Goal: Task Accomplishment & Management: Manage account settings

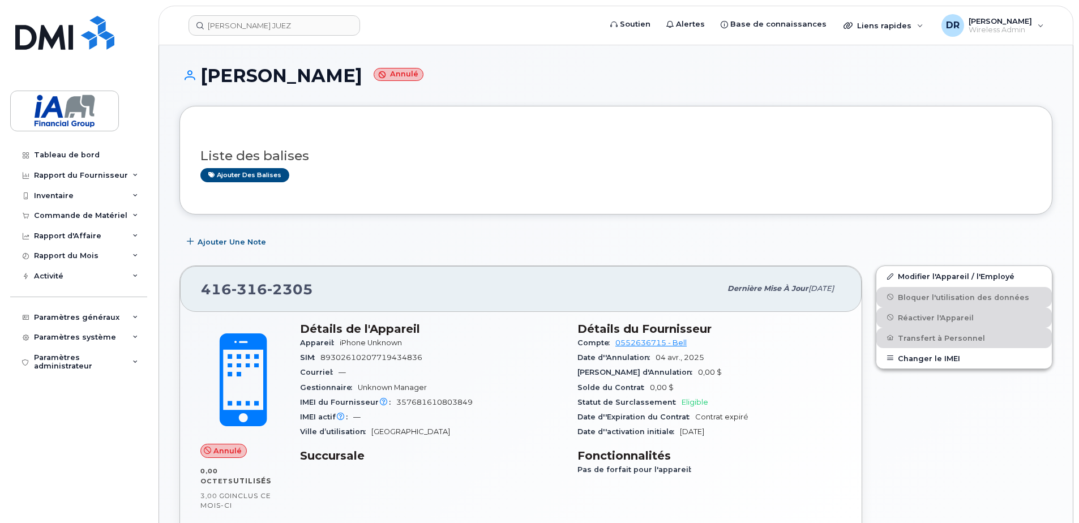
scroll to position [170, 0]
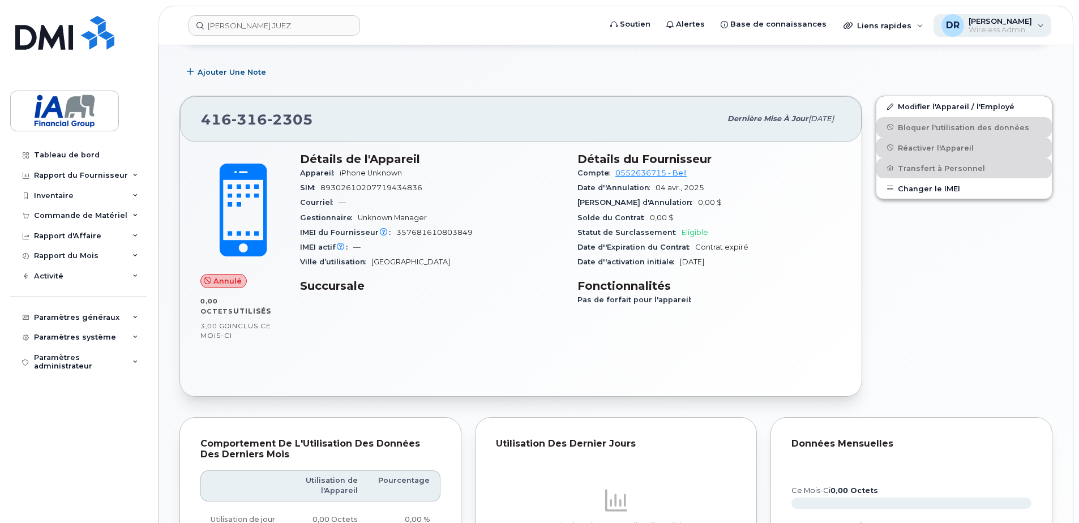
click at [995, 22] on span "[PERSON_NAME]" at bounding box center [999, 20] width 63 height 9
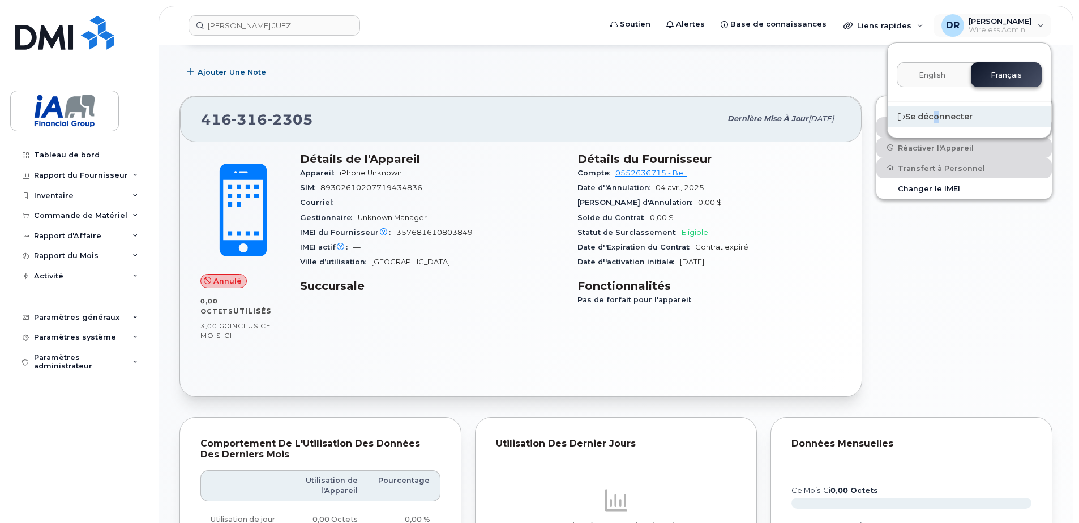
click at [932, 120] on div "Se déconnecter" at bounding box center [968, 116] width 163 height 21
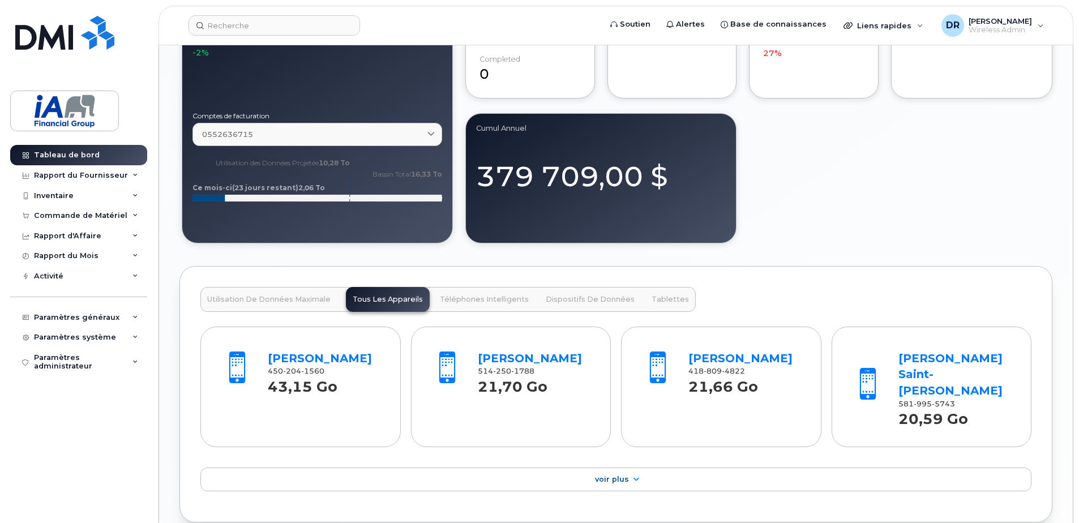
scroll to position [962, 0]
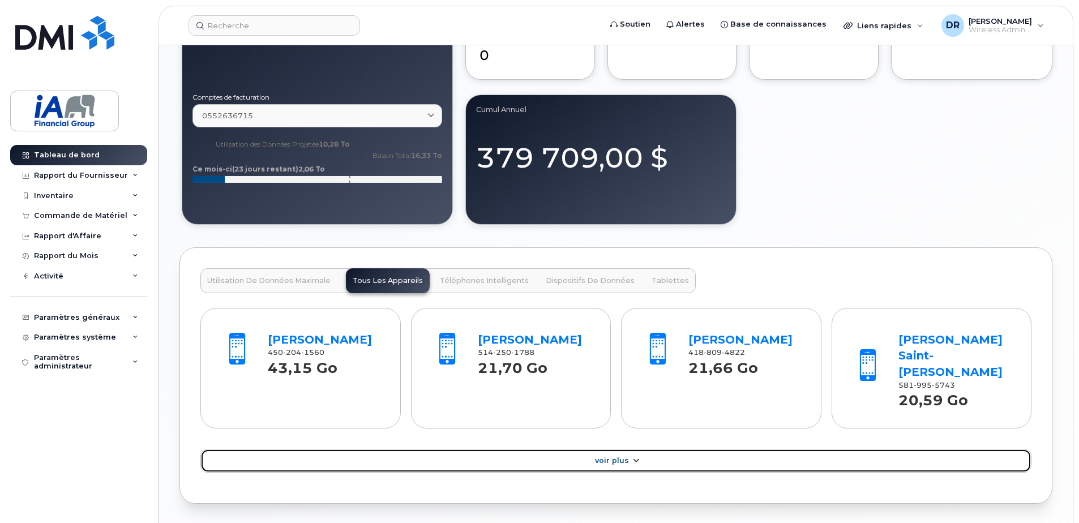
click at [626, 456] on span "Voir Plus" at bounding box center [612, 460] width 34 height 8
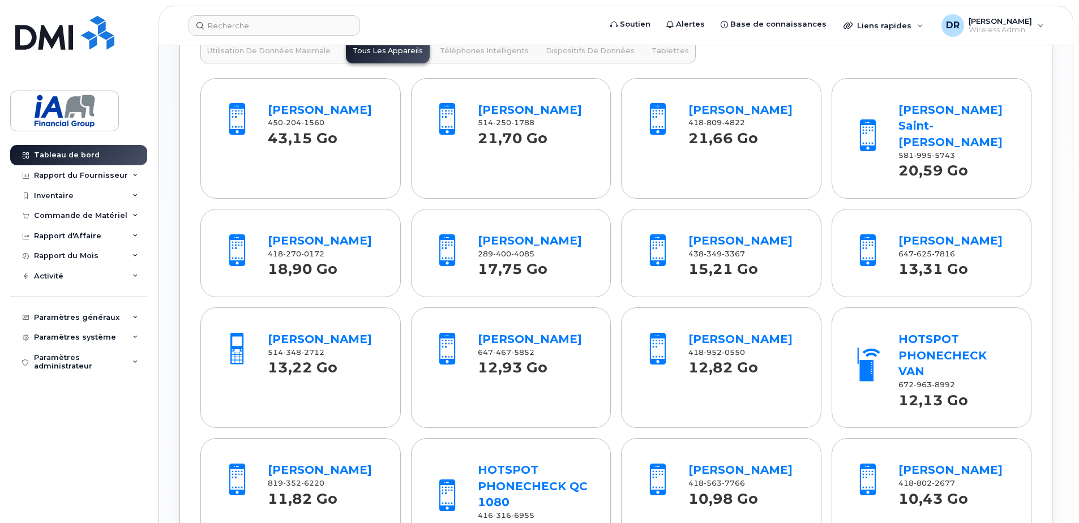
scroll to position [1075, 0]
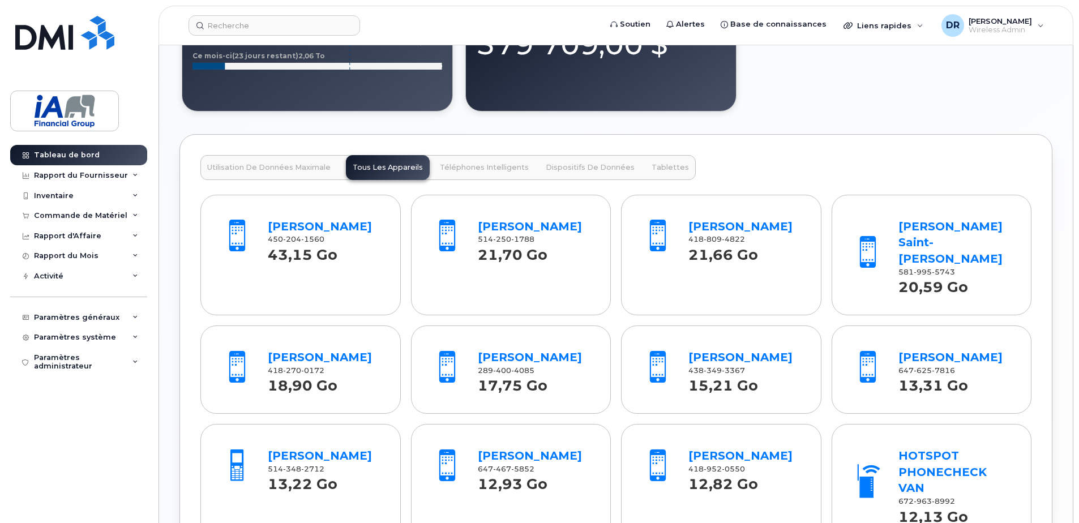
click at [282, 165] on span "Utilisation de Données Maximale" at bounding box center [268, 167] width 123 height 9
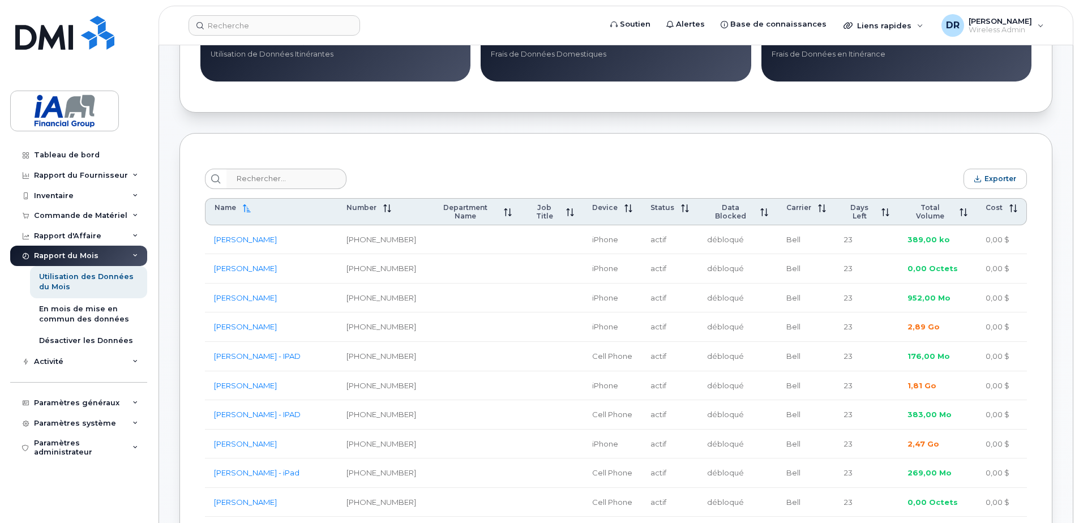
scroll to position [226, 0]
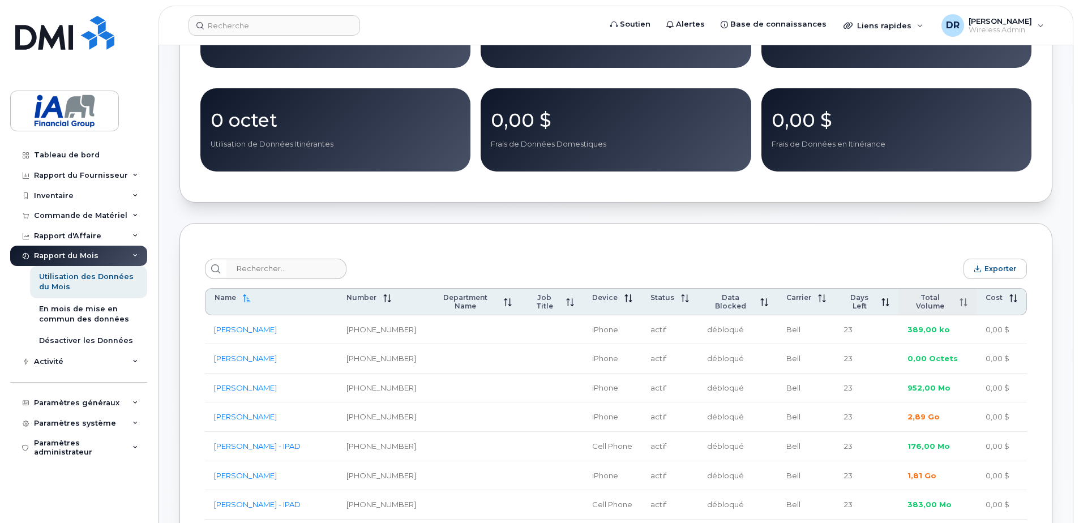
click at [961, 299] on icon at bounding box center [960, 299] width 3 height 2
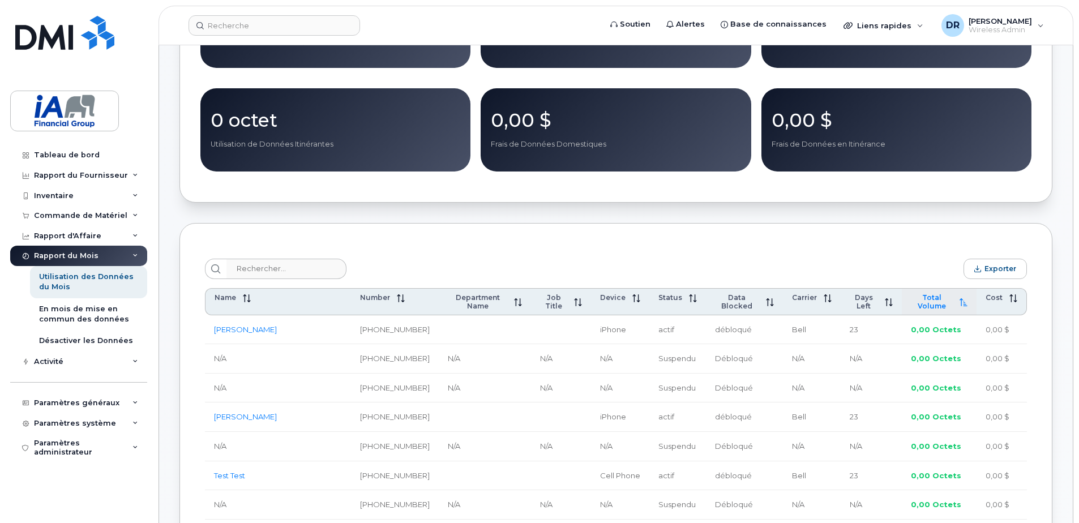
click at [963, 303] on icon at bounding box center [963, 302] width 8 height 8
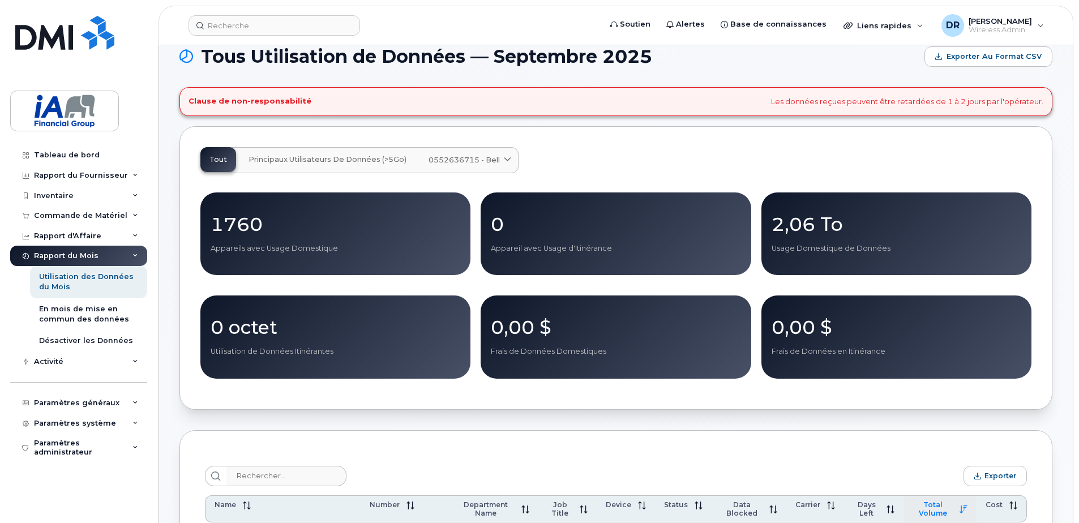
scroll to position [0, 0]
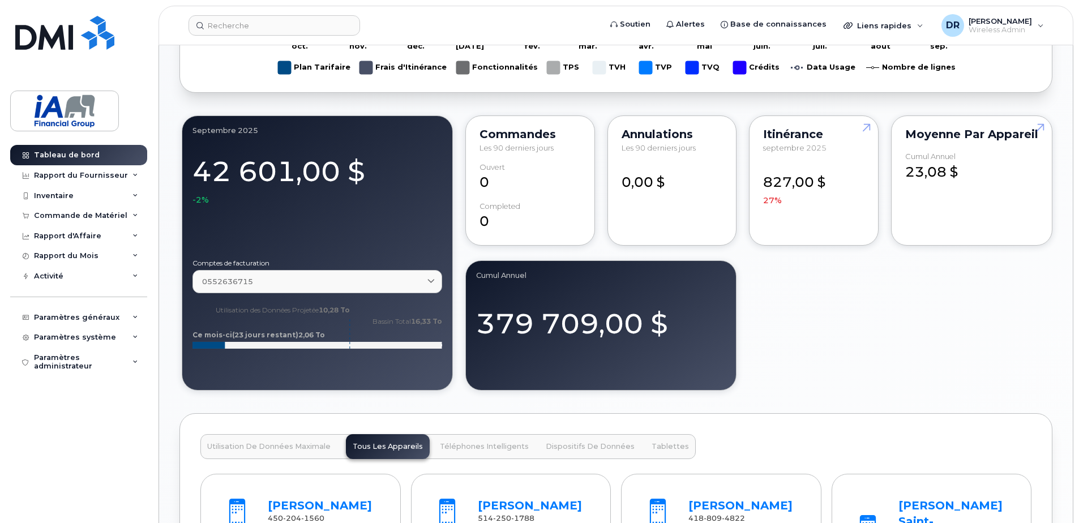
scroll to position [566, 0]
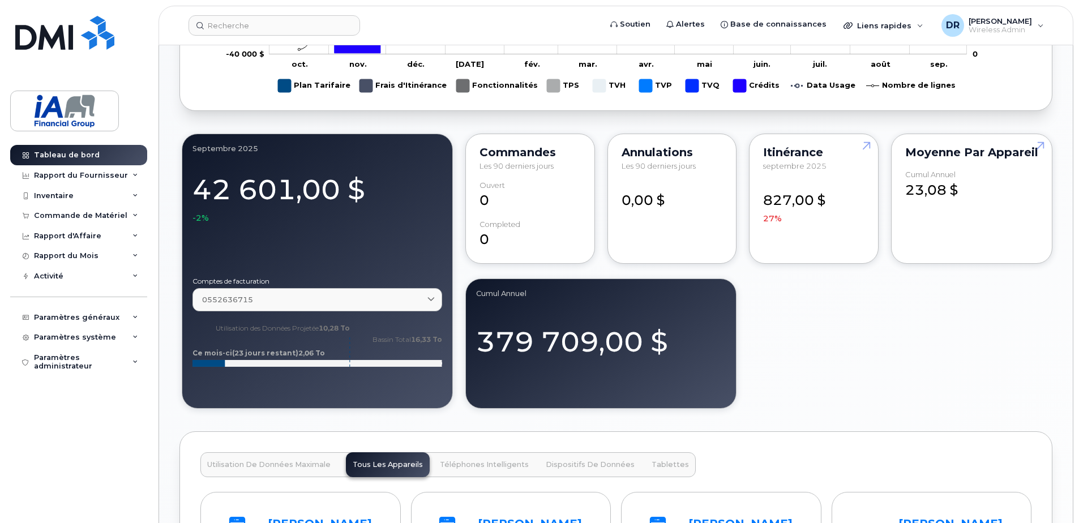
click at [811, 202] on div "827,00 $ 27%" at bounding box center [813, 203] width 101 height 44
click at [867, 144] on link at bounding box center [863, 166] width 27 height 65
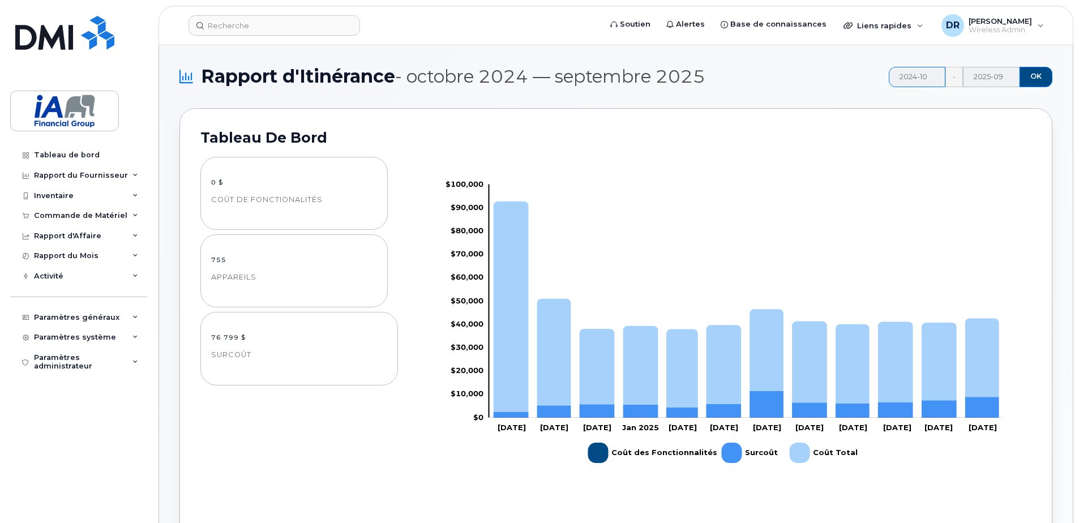
click at [918, 76] on input "2024-10" at bounding box center [916, 77] width 57 height 20
click at [991, 178] on span "Sep" at bounding box center [994, 178] width 42 height 20
type input "2025-09"
click at [1039, 78] on span "OK" at bounding box center [1035, 76] width 11 height 10
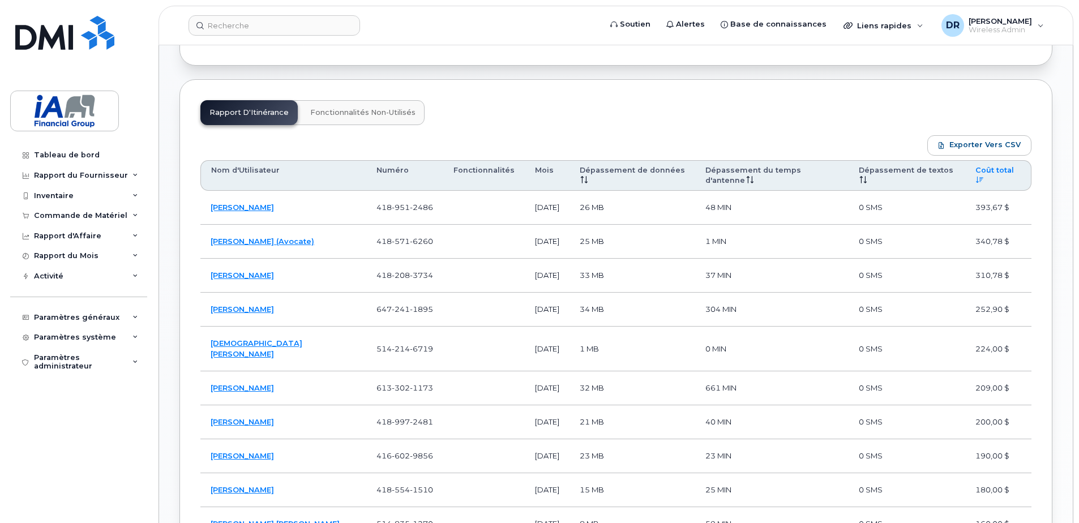
scroll to position [429, 0]
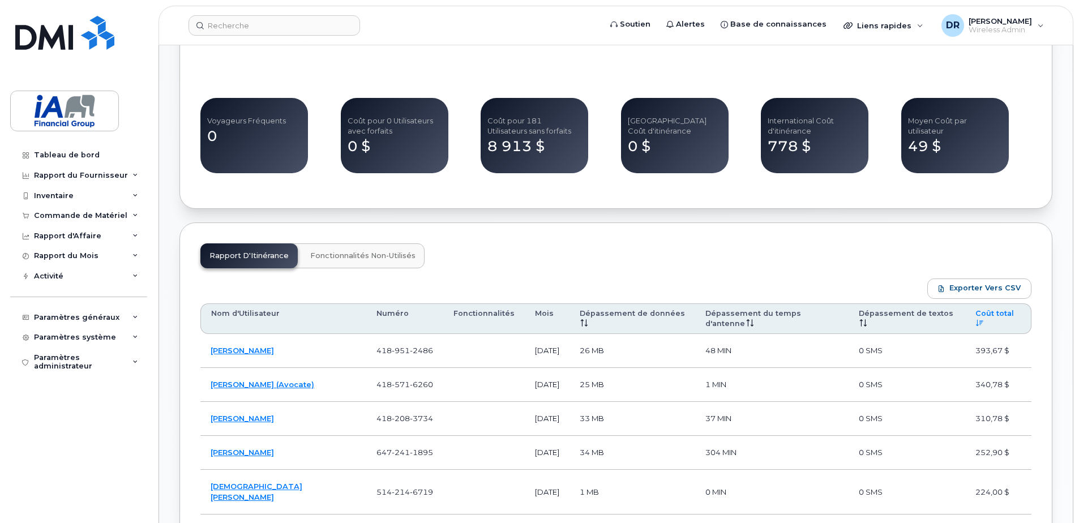
drag, startPoint x: 970, startPoint y: 286, endPoint x: 888, endPoint y: 269, distance: 83.8
click at [968, 289] on span "Exporter vers CSV" at bounding box center [984, 288] width 71 height 10
